Goal: Use online tool/utility: Utilize a website feature to perform a specific function

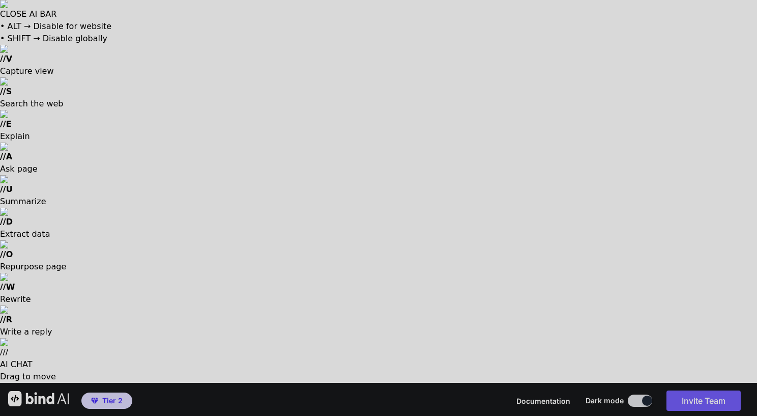
click at [485, 242] on div at bounding box center [378, 208] width 757 height 416
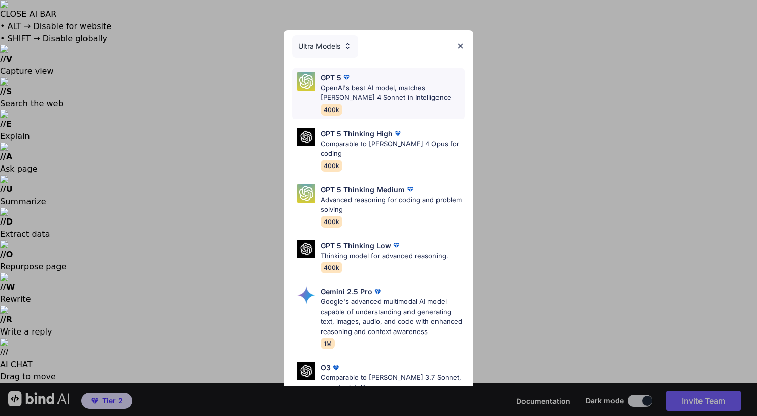
click at [381, 84] on p "OpenAI's best AI model, matches [PERSON_NAME] 4 Sonnet in Intelligence" at bounding box center [392, 93] width 144 height 20
type textarea "x"
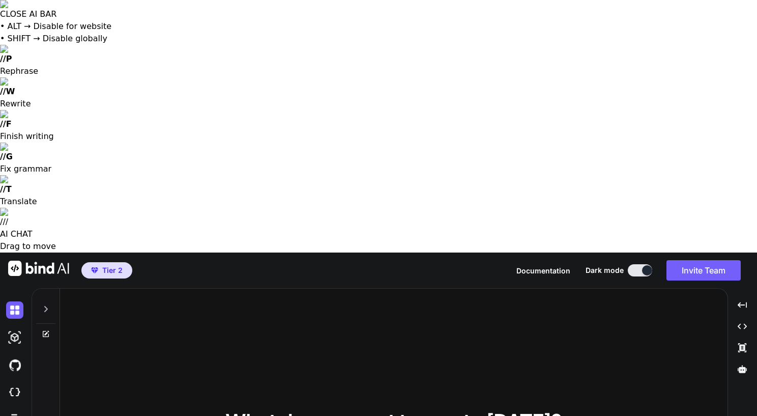
type textarea "I would like some help creating custom CSS code for my quiz to make it more app…"
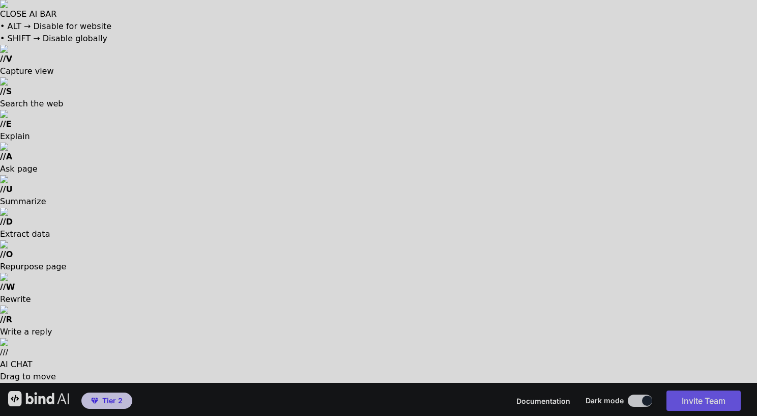
click at [373, 253] on div at bounding box center [378, 208] width 757 height 416
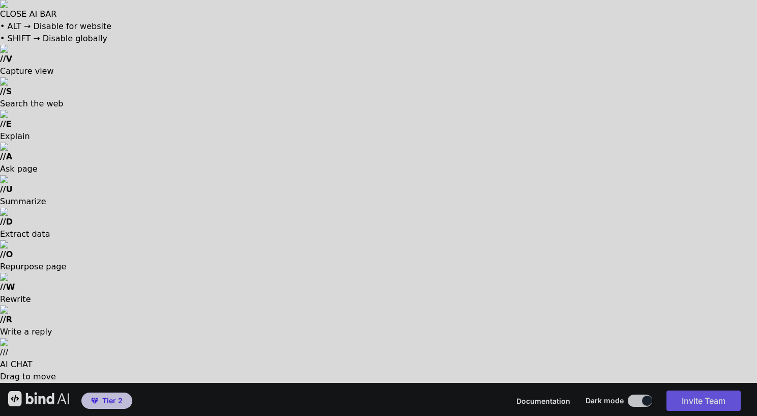
click at [475, 264] on div at bounding box center [378, 208] width 757 height 416
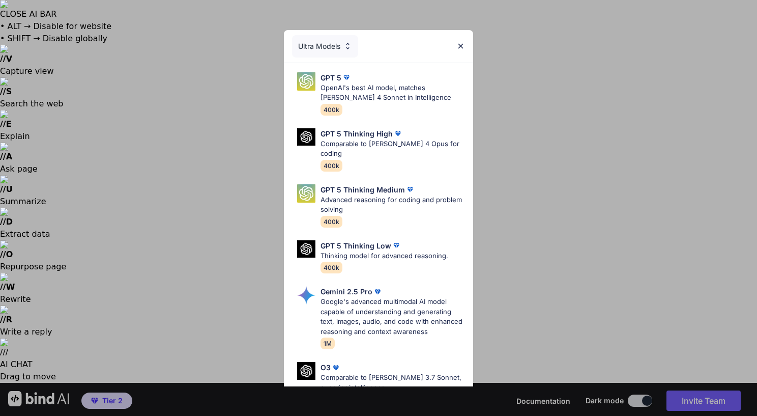
click at [354, 298] on p "Google's advanced multimodal AI model capable of understanding and generating t…" at bounding box center [392, 317] width 144 height 40
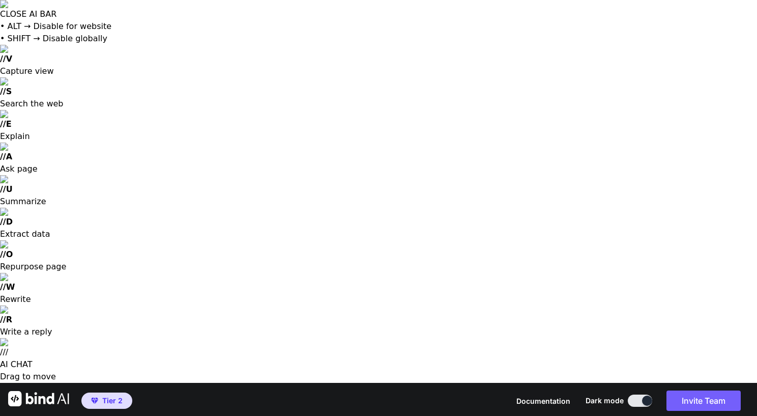
type input "C:\fakepath\Screenshot - [DATE] 12.48.22.png"
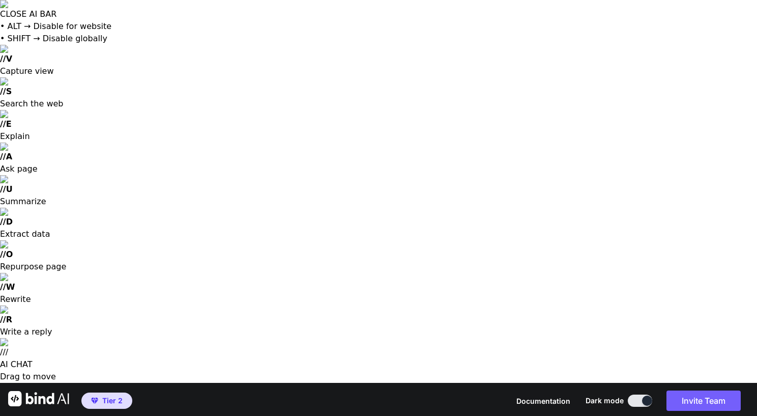
type input "C:\fakepath\Screenshot - [DATE] 12.48.22.png"
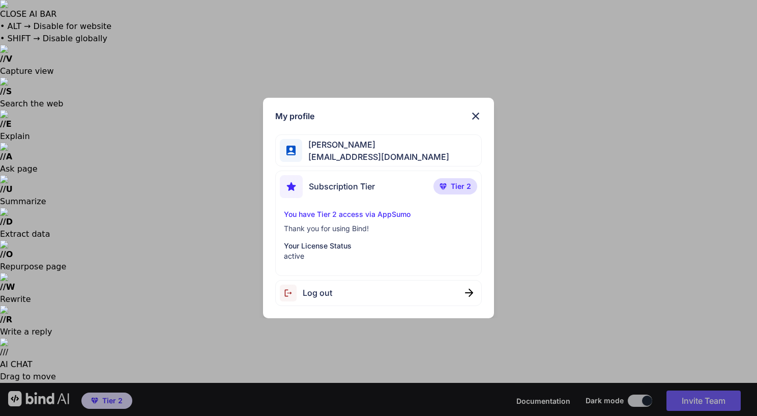
click at [313, 293] on span "Log out" at bounding box center [317, 292] width 29 height 12
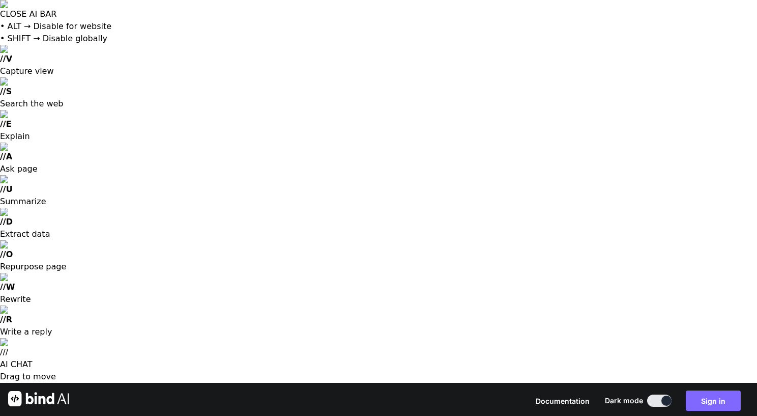
click at [716, 390] on button "Sign in" at bounding box center [713, 400] width 55 height 20
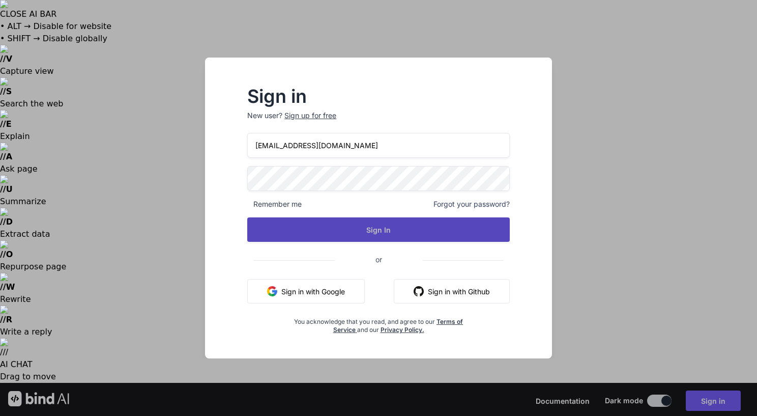
drag, startPoint x: 391, startPoint y: 225, endPoint x: 412, endPoint y: 225, distance: 21.9
click at [391, 225] on button "Sign In" at bounding box center [378, 229] width 262 height 24
click at [377, 235] on button "Sign In" at bounding box center [378, 229] width 262 height 24
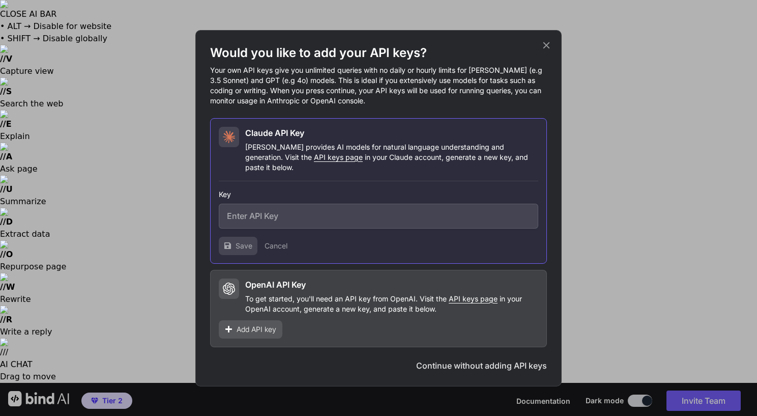
click at [546, 47] on icon at bounding box center [546, 45] width 11 height 11
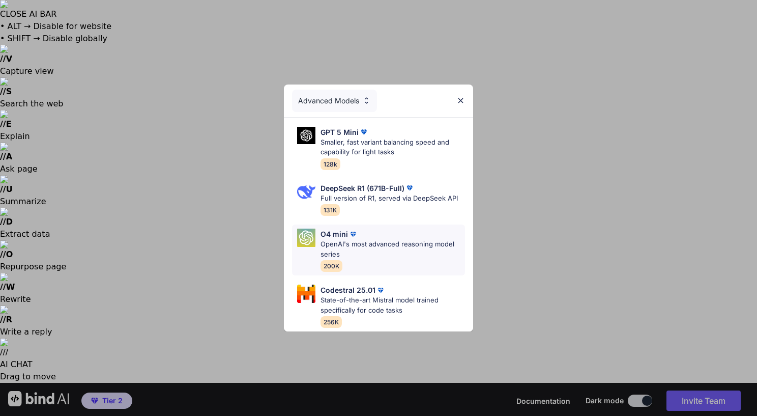
click at [368, 235] on div "O4 mini" at bounding box center [392, 233] width 144 height 11
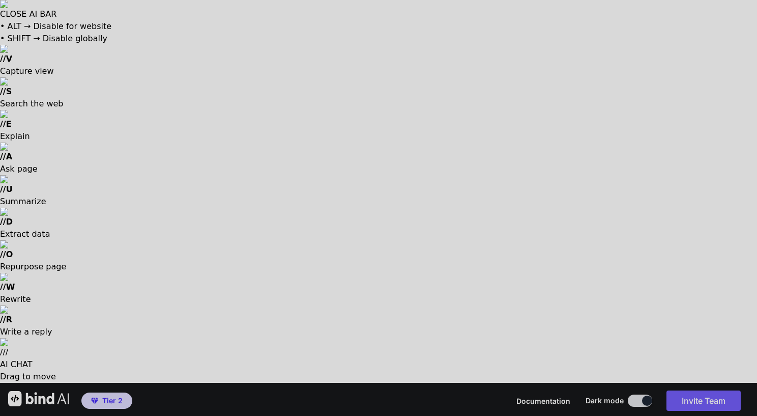
drag, startPoint x: 470, startPoint y: 339, endPoint x: 465, endPoint y: 331, distance: 8.9
click at [469, 337] on div at bounding box center [378, 208] width 757 height 416
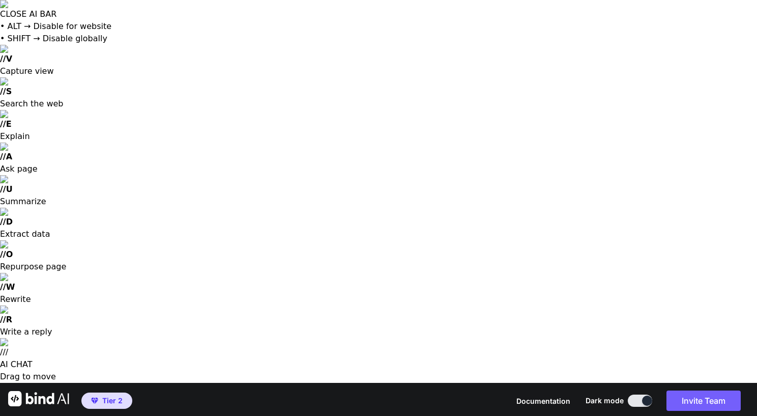
click at [14, 391] on img at bounding box center [38, 398] width 61 height 15
